Goal: Task Accomplishment & Management: Use online tool/utility

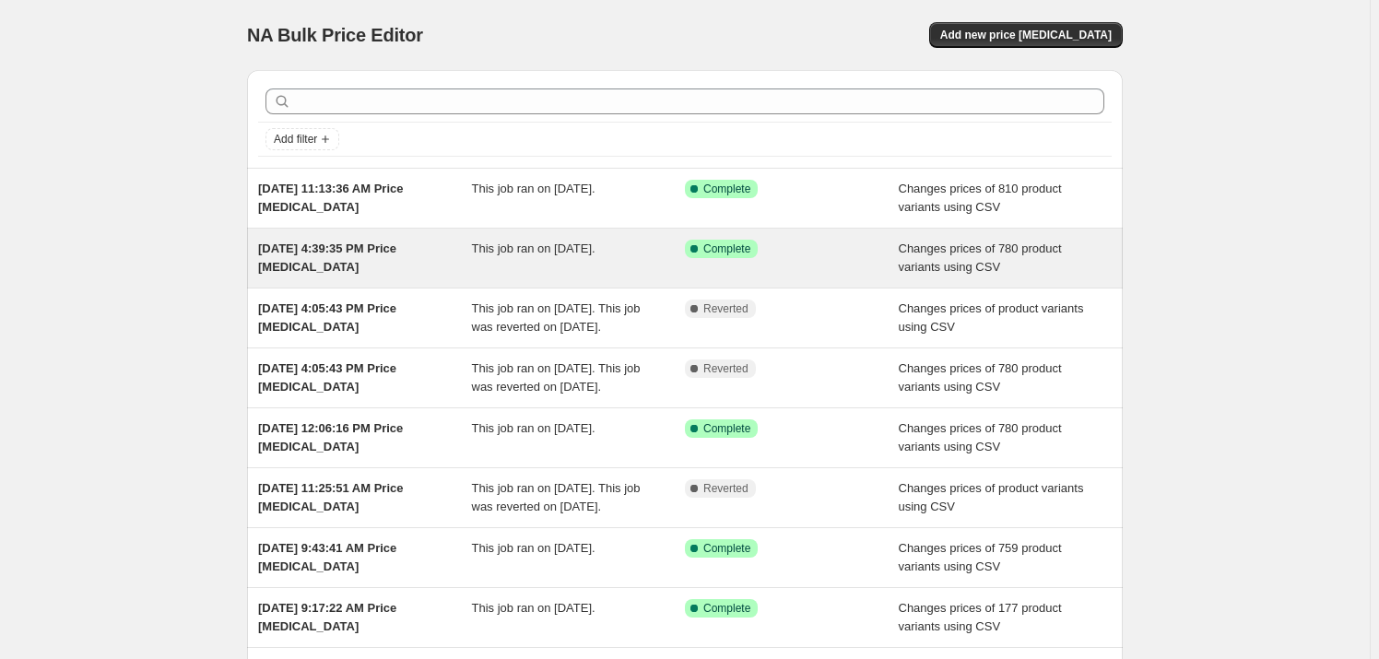
click at [560, 247] on span "This job ran on August 8, 2025." at bounding box center [534, 249] width 124 height 14
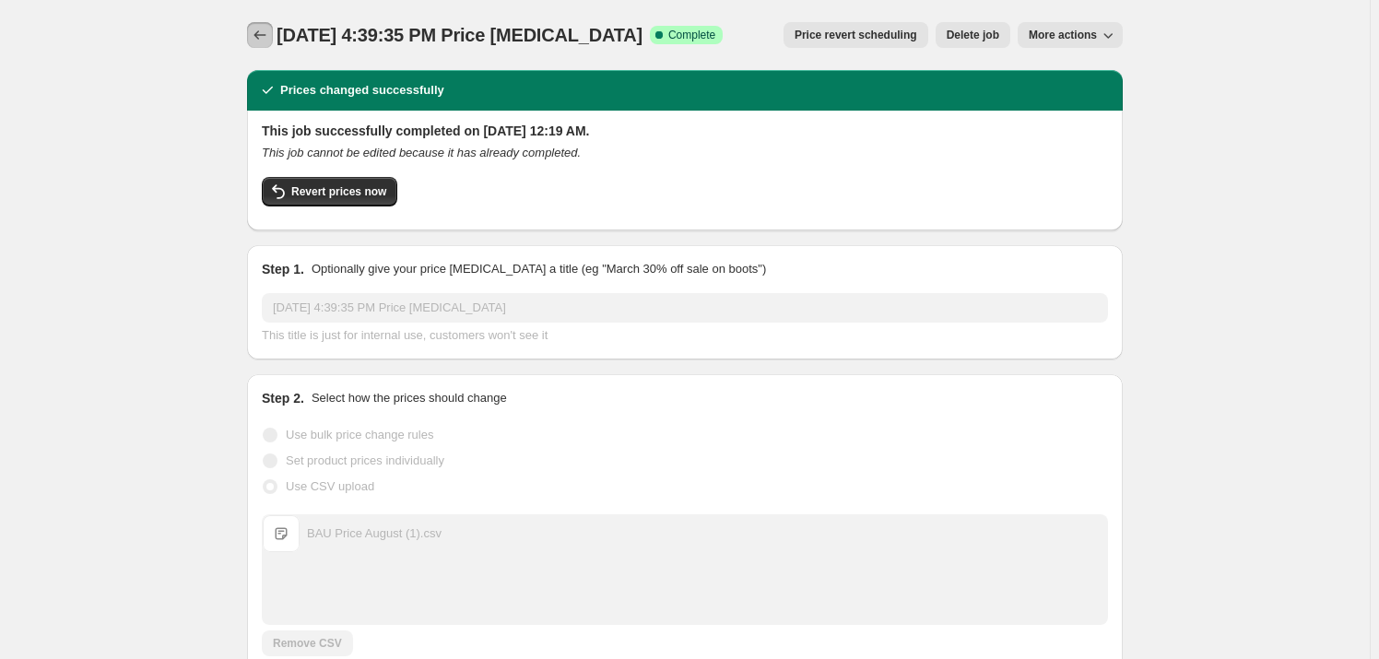
click at [260, 36] on icon "Price change jobs" at bounding box center [260, 34] width 12 height 9
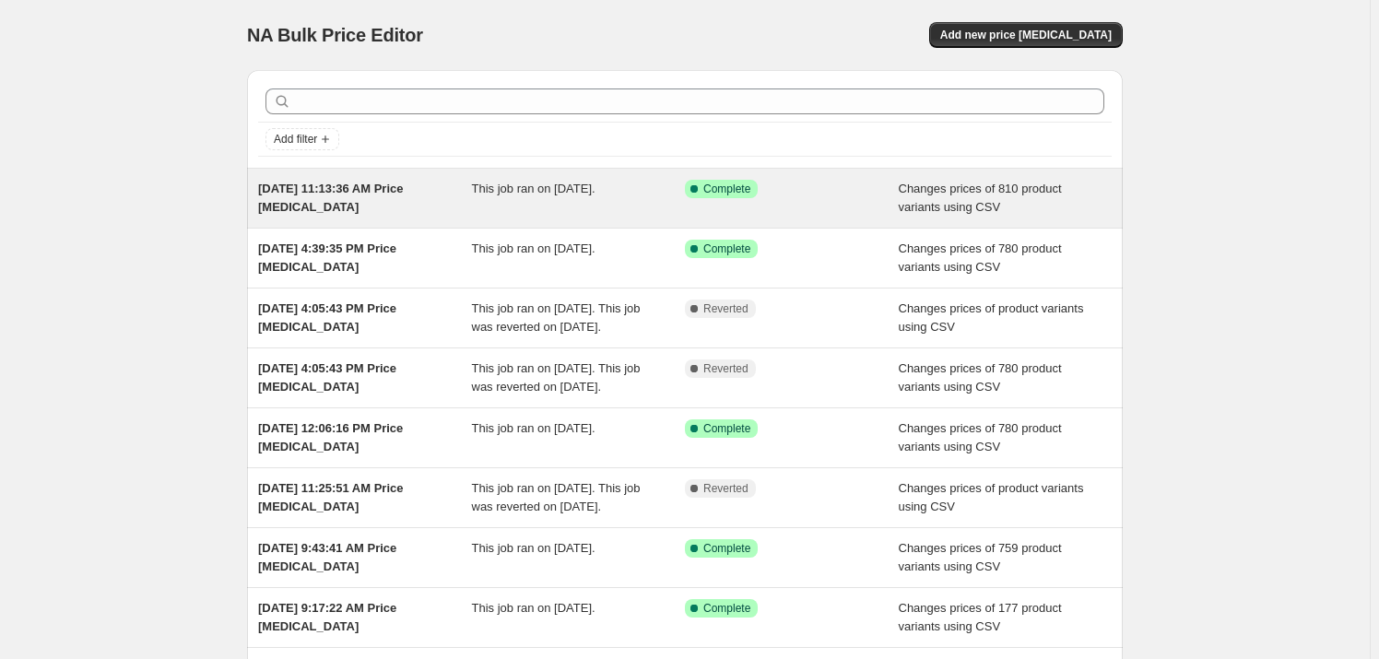
click at [514, 195] on span "This job ran on September 1, 2025." at bounding box center [534, 189] width 124 height 14
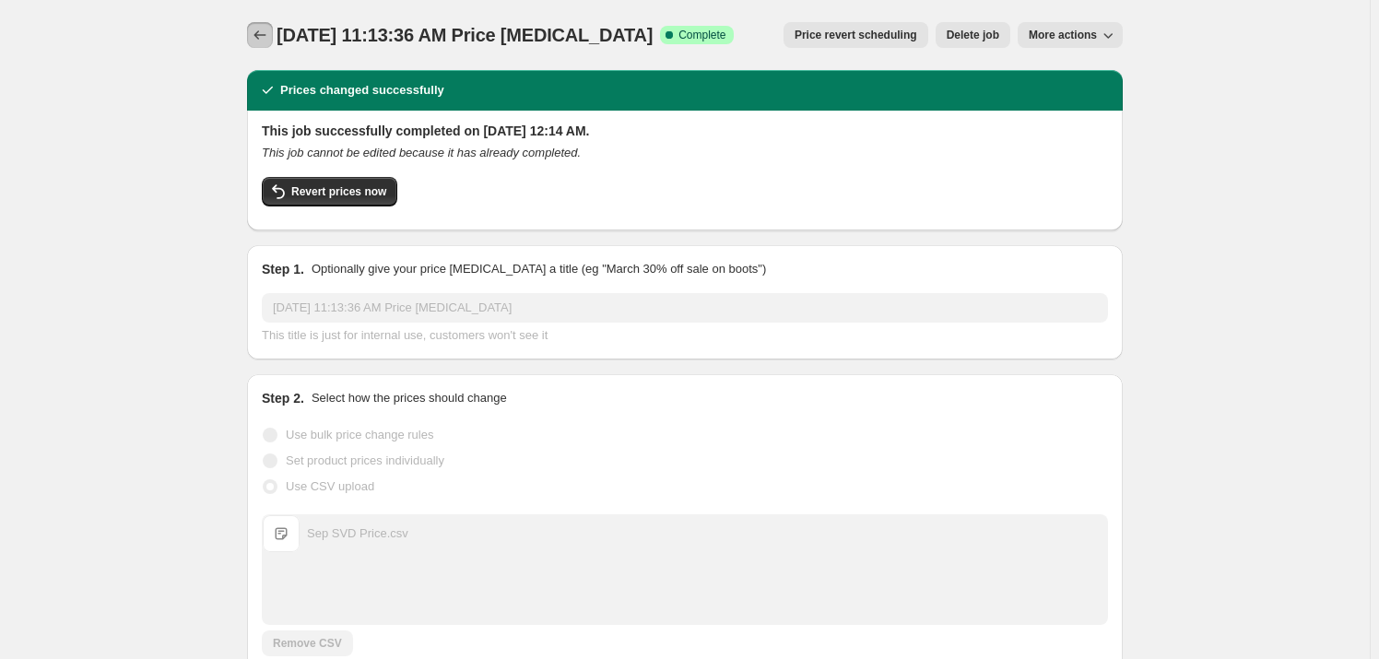
click at [269, 42] on icon "Price change jobs" at bounding box center [260, 35] width 18 height 18
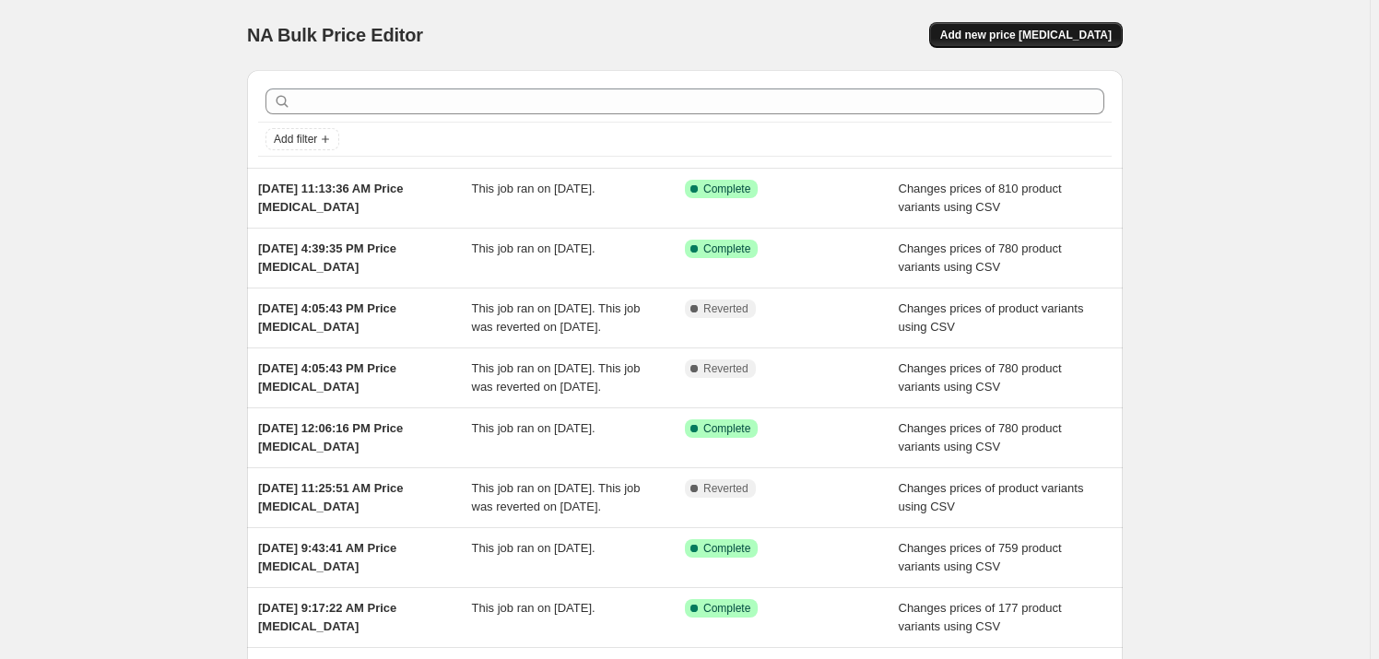
click at [1034, 35] on span "Add new price change job" at bounding box center [1025, 35] width 171 height 15
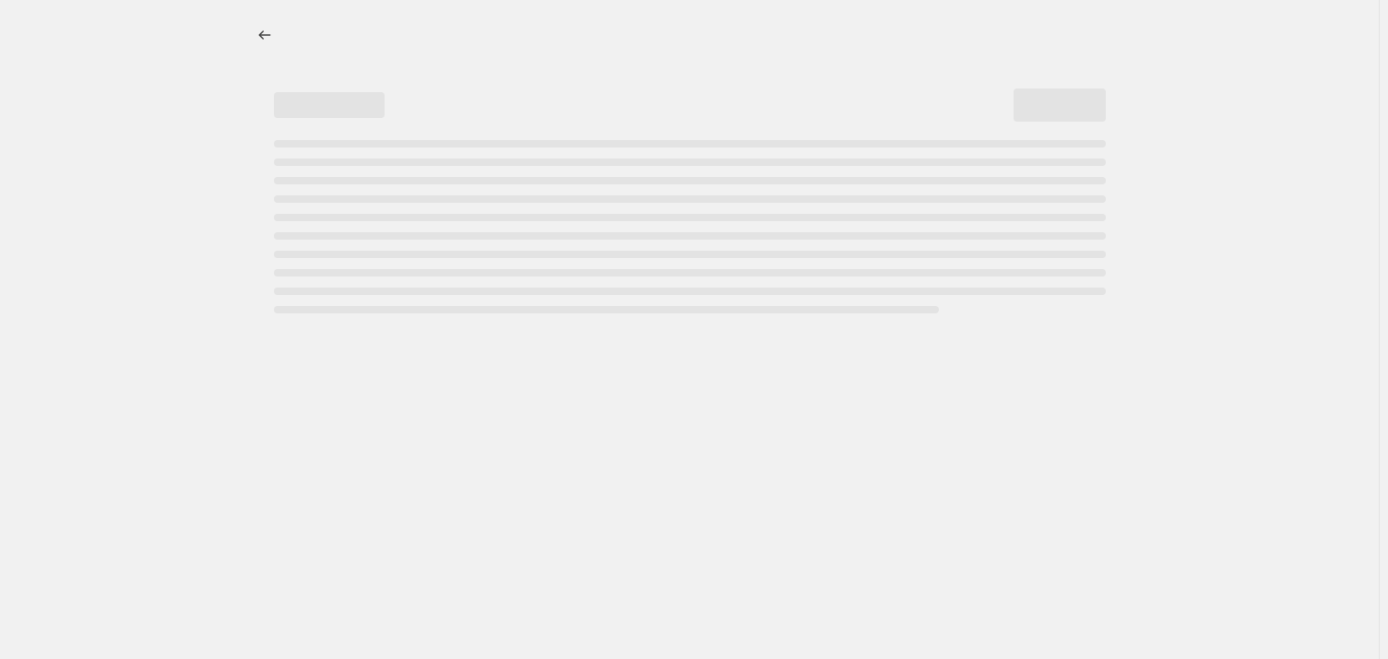
select select "percentage"
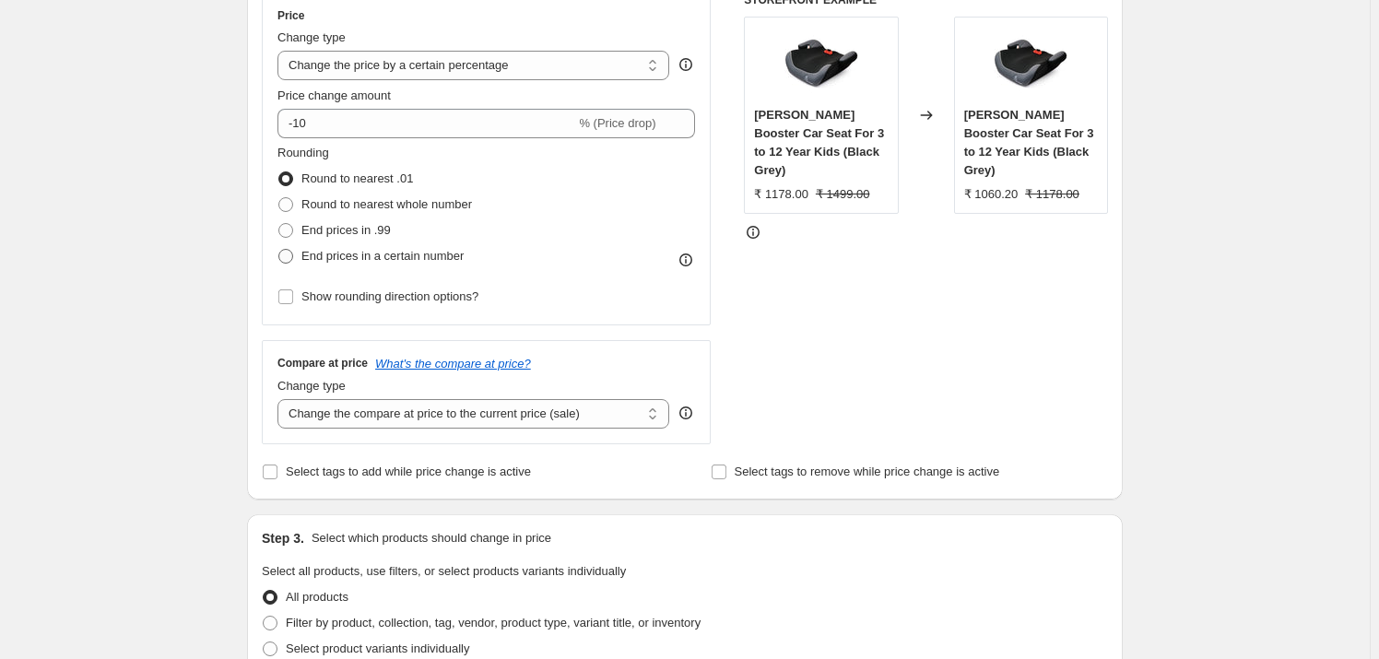
scroll to position [194, 0]
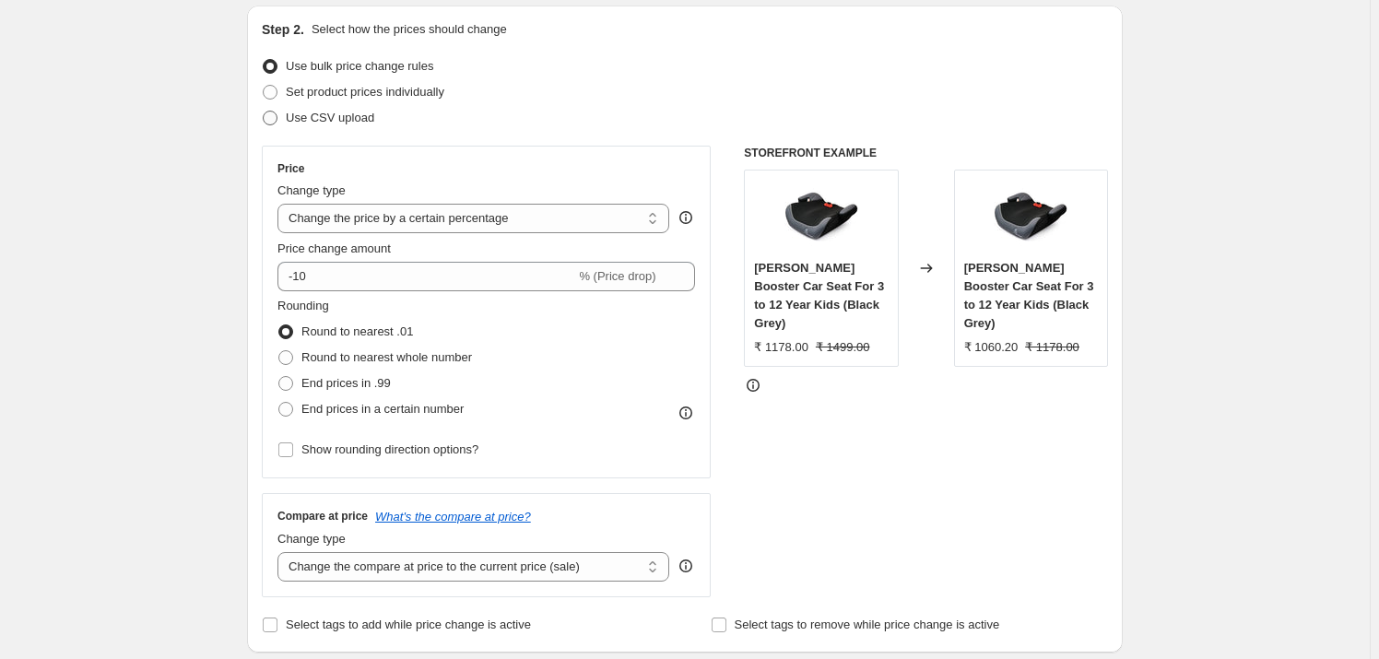
click at [277, 124] on span at bounding box center [270, 118] width 15 height 15
click at [264, 112] on input "Use CSV upload" at bounding box center [263, 111] width 1 height 1
radio input "true"
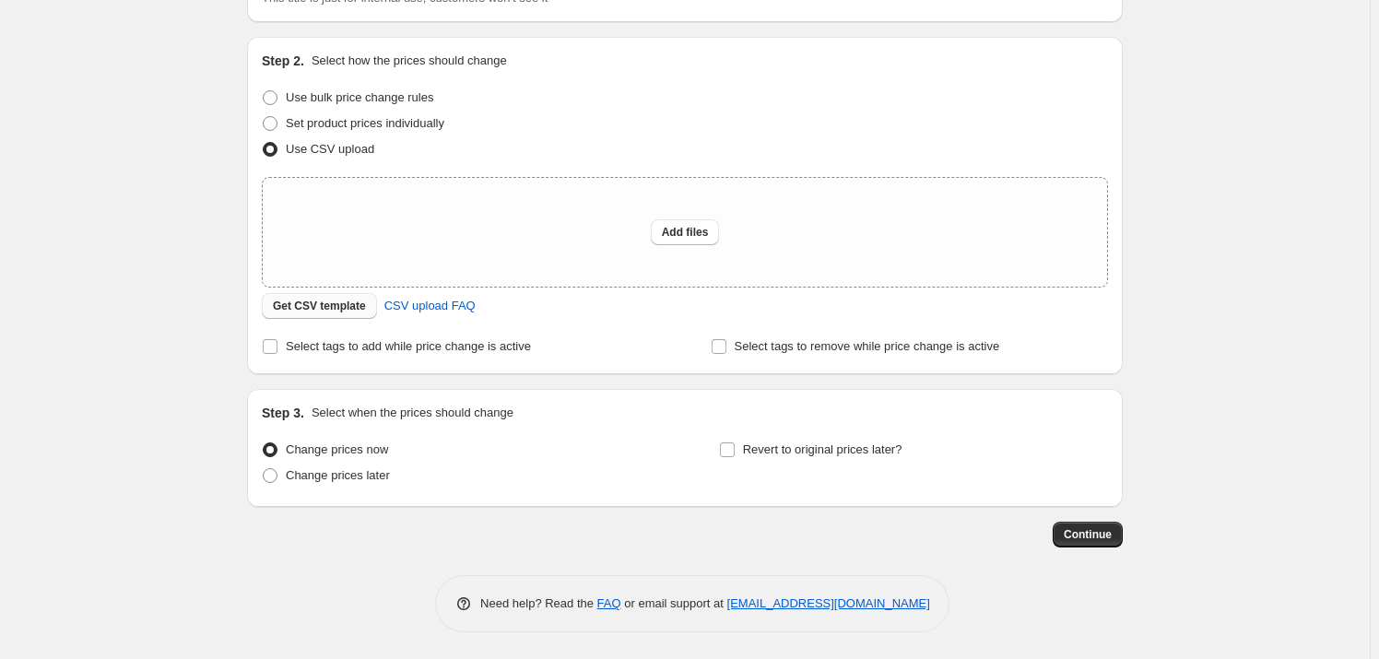
click at [345, 310] on span "Get CSV template" at bounding box center [319, 306] width 93 height 15
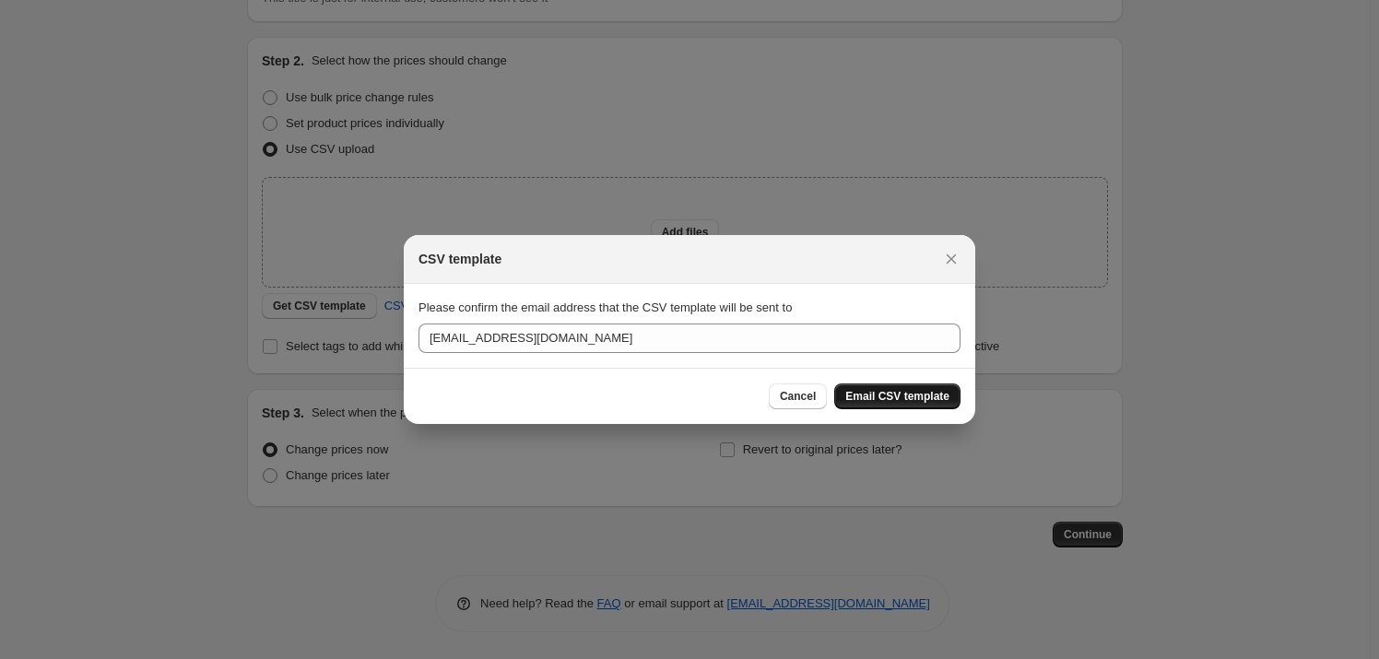
click at [896, 398] on span "Email CSV template" at bounding box center [897, 396] width 104 height 15
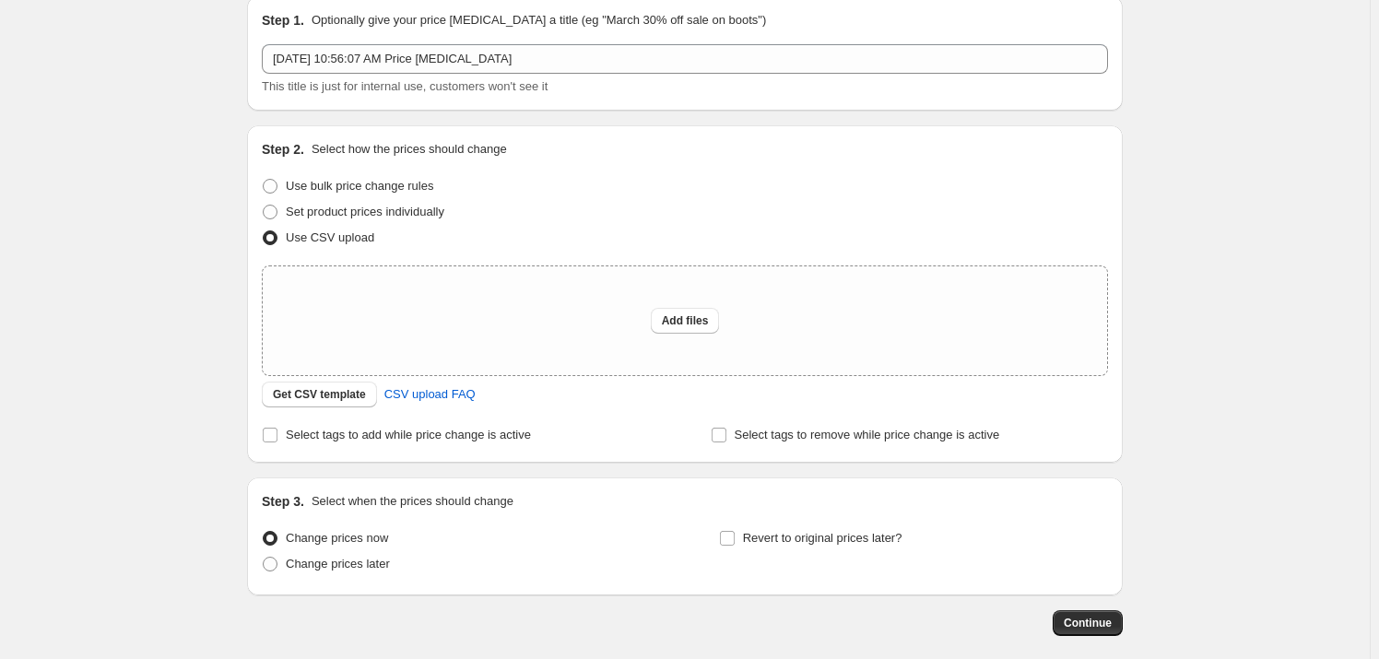
scroll to position [0, 0]
